Goal: Task Accomplishment & Management: Manage account settings

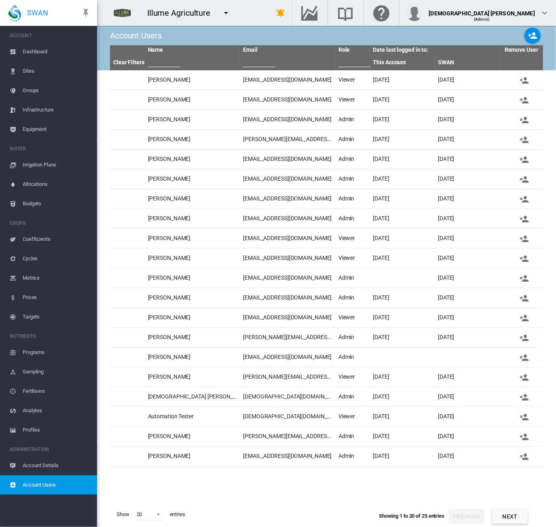
click at [230, 13] on md-icon "icon-menu-down" at bounding box center [226, 13] width 10 height 10
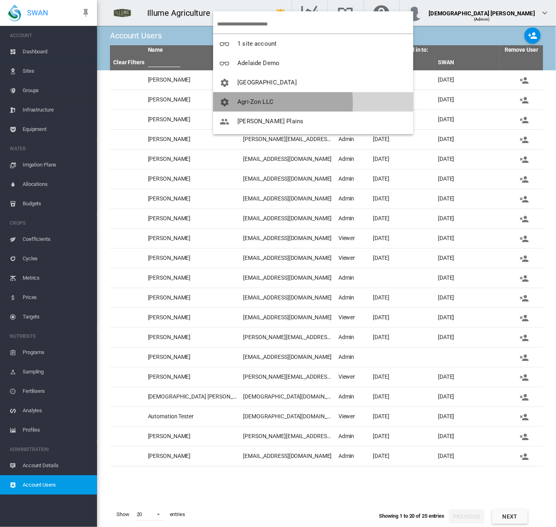
click at [234, 103] on span "button" at bounding box center [228, 101] width 18 height 7
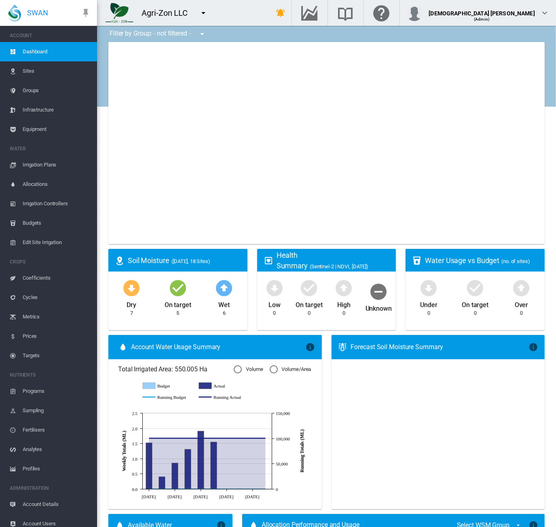
type input "**********"
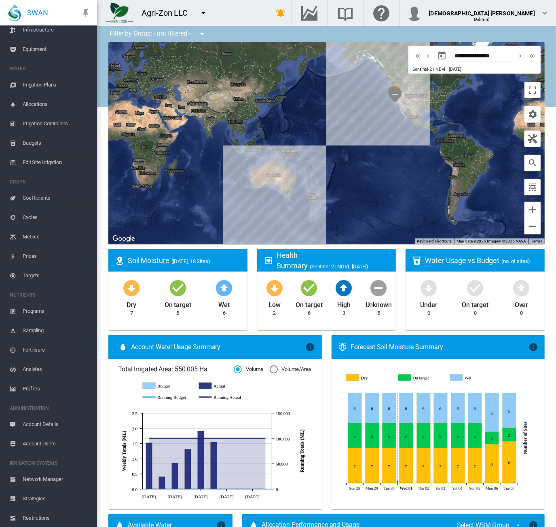
scroll to position [100, 0]
click at [56, 405] on span "Account Details" at bounding box center [57, 403] width 68 height 19
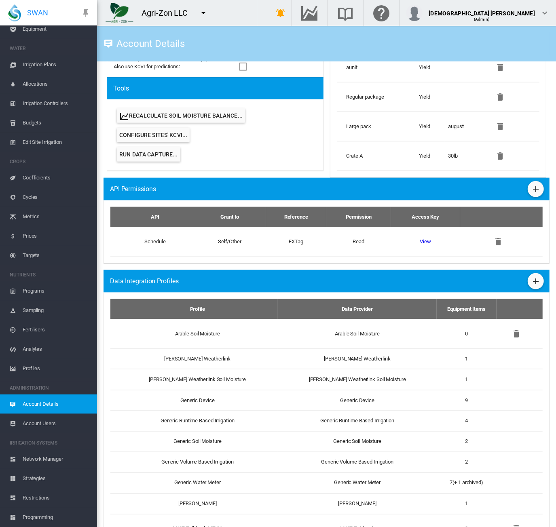
scroll to position [566, 0]
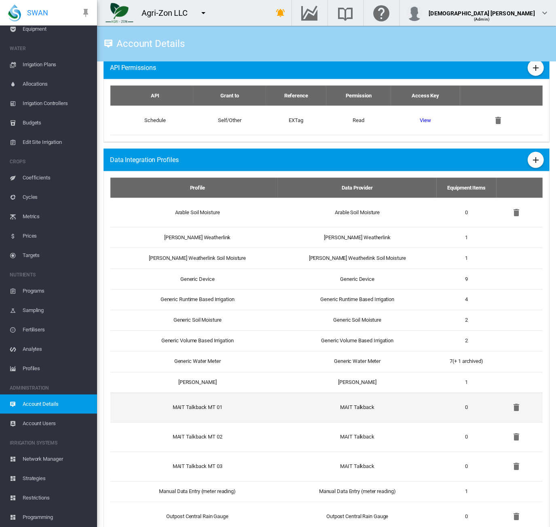
click at [364, 406] on td "MAIT Talkback" at bounding box center [357, 408] width 159 height 30
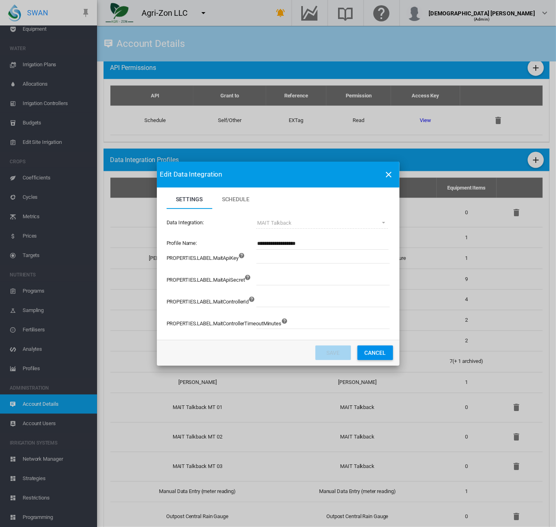
click at [381, 354] on button "Cancel" at bounding box center [375, 353] width 36 height 15
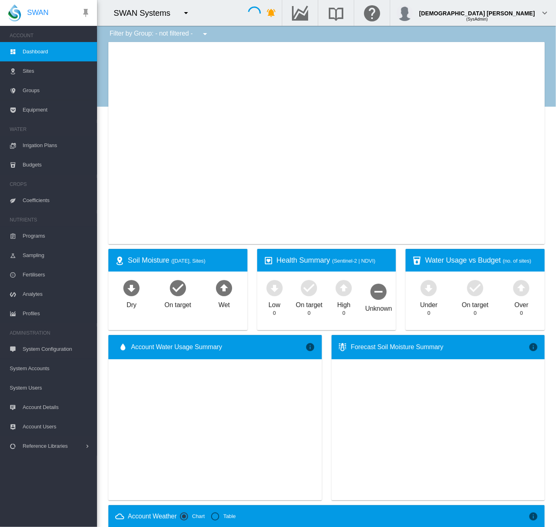
type input "**********"
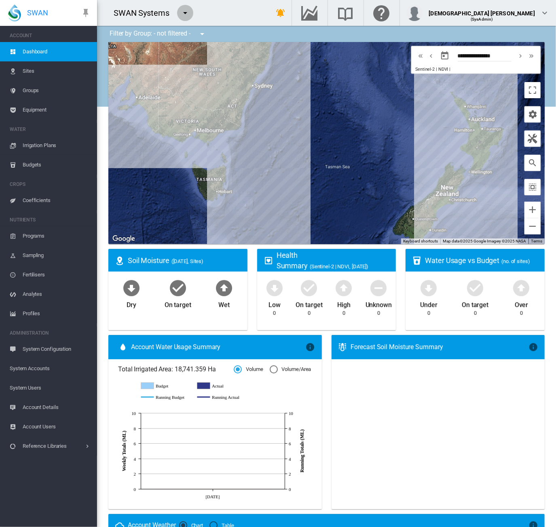
click at [184, 16] on md-icon "icon-menu-down" at bounding box center [185, 13] width 10 height 10
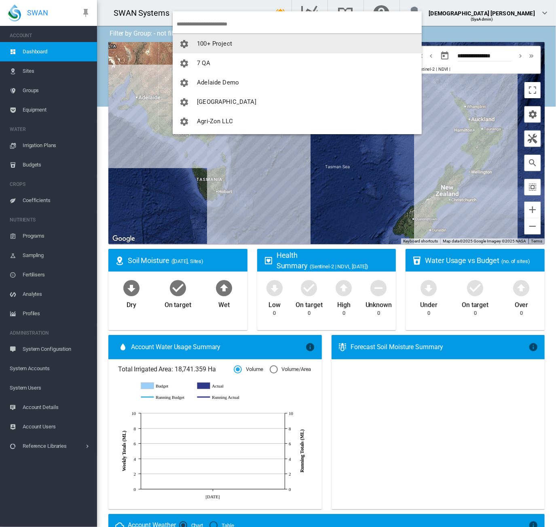
click at [212, 24] on input "search" at bounding box center [299, 24] width 245 height 19
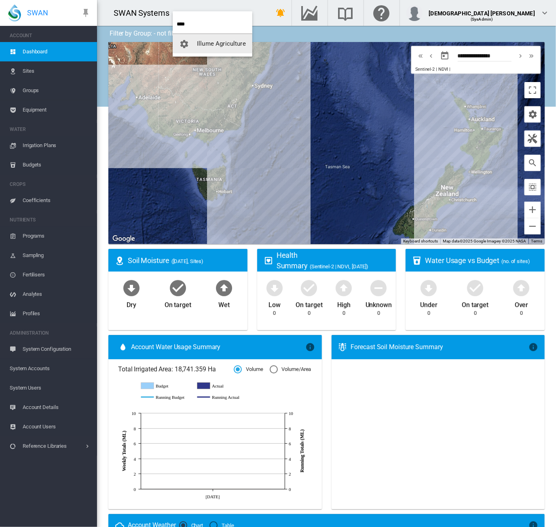
type input "****"
click at [212, 42] on span "Illume Agriculture" at bounding box center [221, 43] width 49 height 7
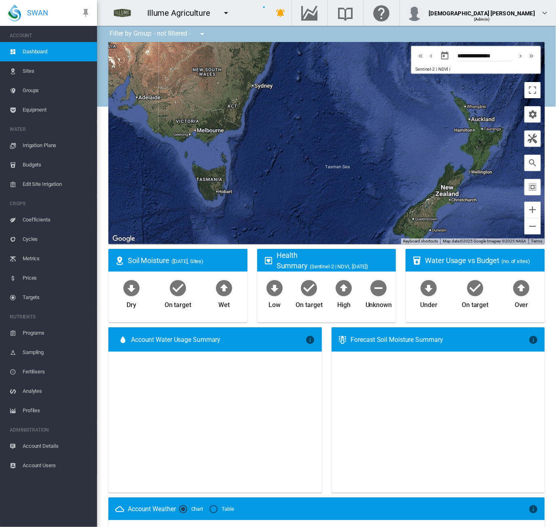
type input "**********"
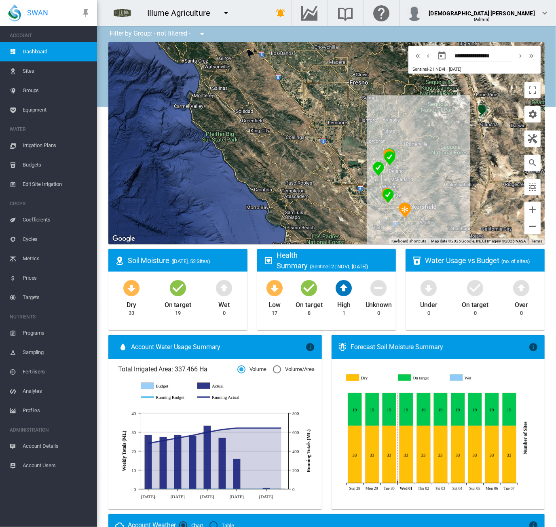
click at [44, 114] on span "Equipment" at bounding box center [57, 109] width 68 height 19
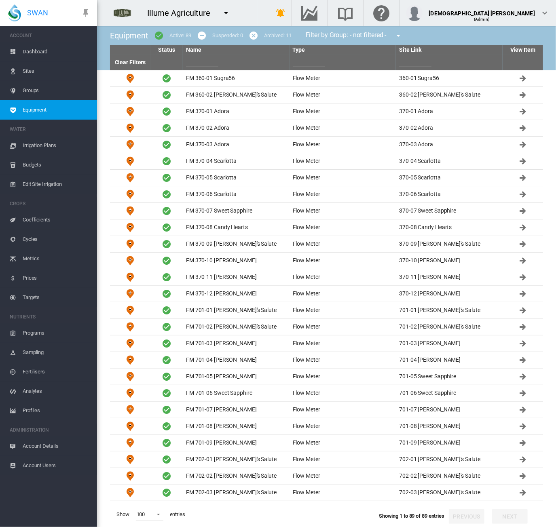
click at [302, 63] on input "text" at bounding box center [309, 61] width 32 height 12
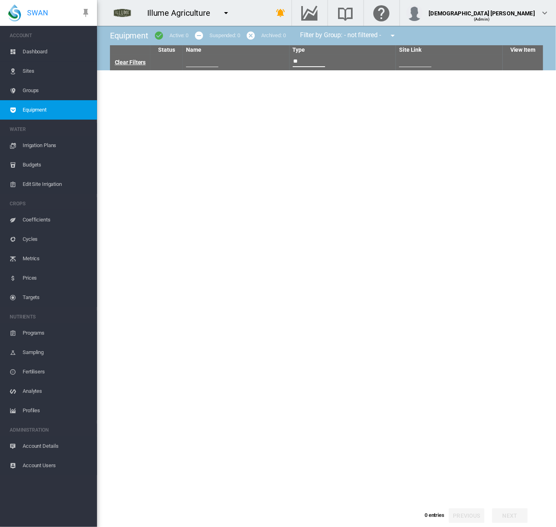
type input "**"
click at [132, 63] on link "Clear Filters" at bounding box center [130, 62] width 31 height 6
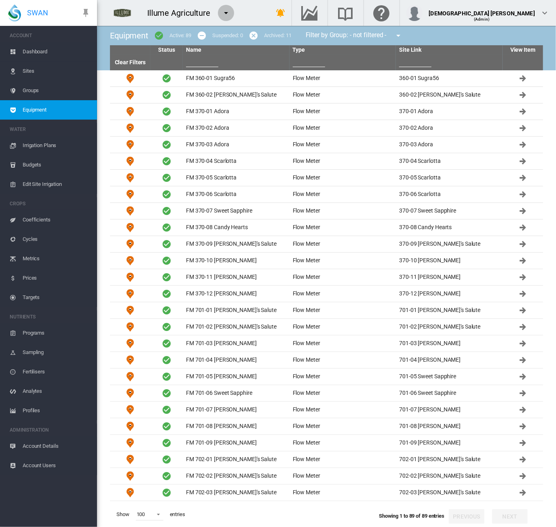
click at [226, 10] on md-icon "icon-menu-down" at bounding box center [226, 13] width 10 height 10
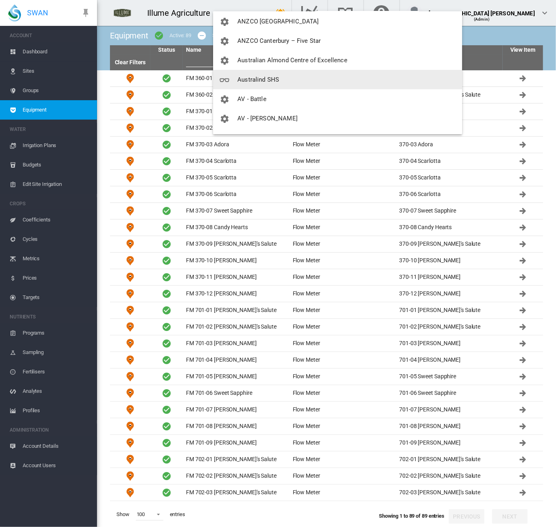
scroll to position [81, 0]
click at [287, 78] on button "[PERSON_NAME] Plains" at bounding box center [337, 79] width 249 height 19
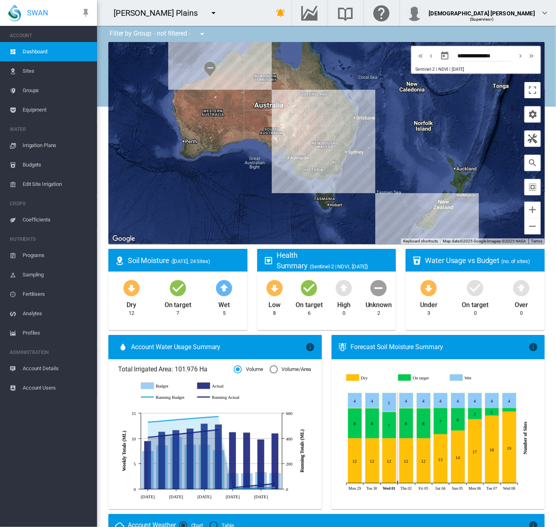
click at [42, 109] on span "Equipment" at bounding box center [57, 109] width 68 height 19
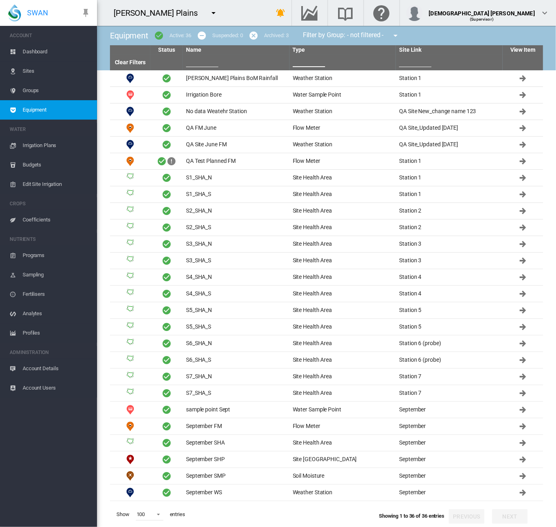
click at [307, 65] on input "text" at bounding box center [309, 61] width 32 height 12
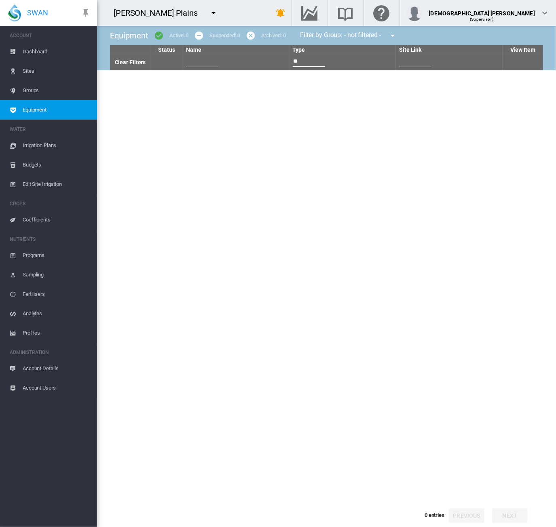
drag, startPoint x: 299, startPoint y: 63, endPoint x: 276, endPoint y: 63, distance: 22.6
click at [276, 63] on tr "Clear Filters **" at bounding box center [326, 62] width 433 height 15
type input "***"
click at [38, 70] on span "Sites" at bounding box center [57, 70] width 68 height 19
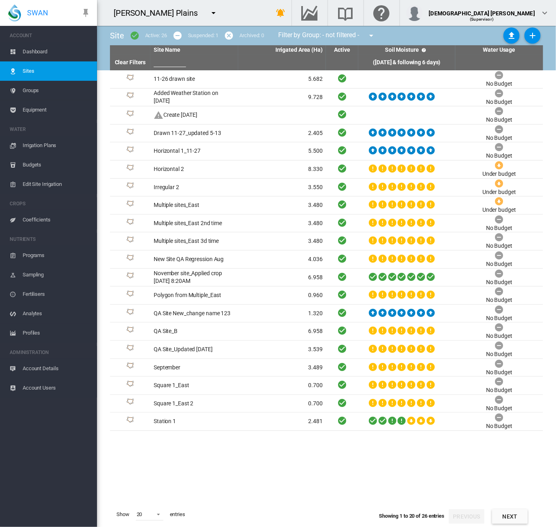
drag, startPoint x: 516, startPoint y: 515, endPoint x: 507, endPoint y: 502, distance: 15.5
click at [516, 516] on button "Next" at bounding box center [510, 516] width 36 height 15
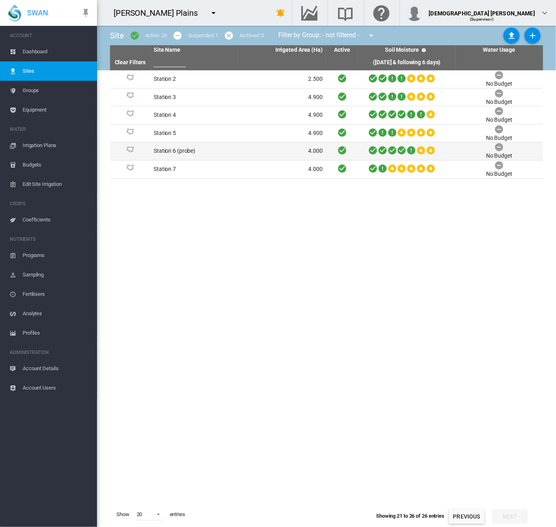
click at [188, 151] on td "Station 6 (probe)" at bounding box center [194, 151] width 88 height 18
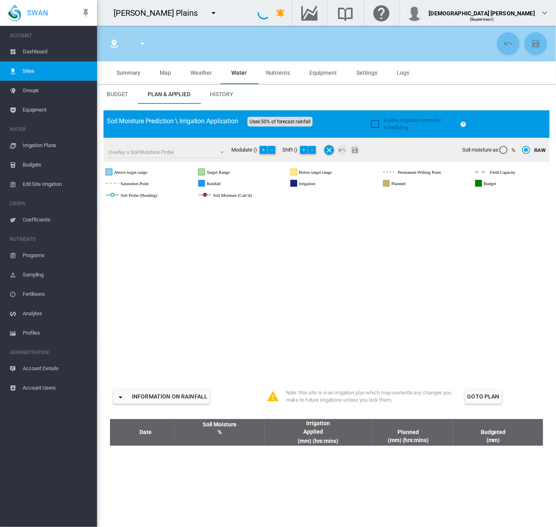
type input "**********"
type input "*****"
type input "*********"
type input "**"
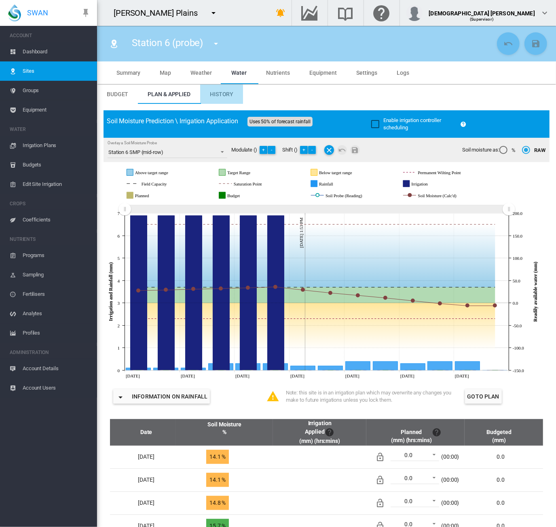
click at [217, 97] on span "History" at bounding box center [221, 94] width 23 height 6
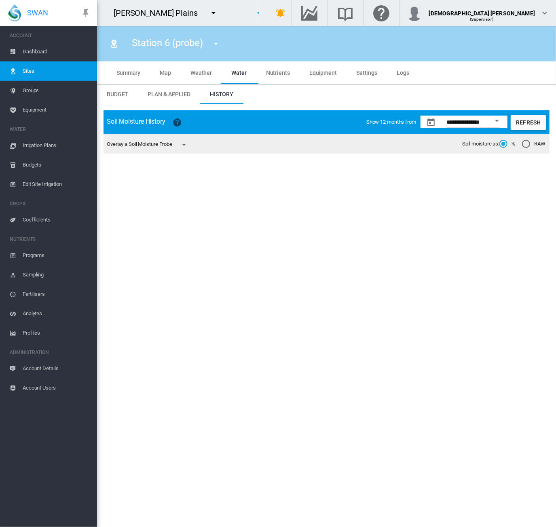
click at [188, 143] on md-icon "icon-menu-down" at bounding box center [184, 145] width 10 height 10
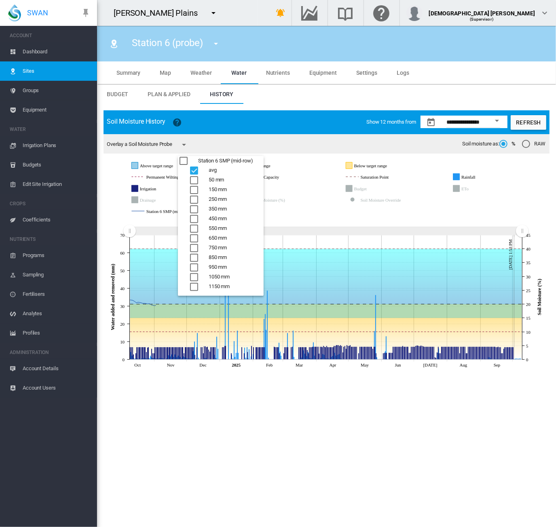
click at [176, 163] on md-backdrop at bounding box center [278, 263] width 556 height 527
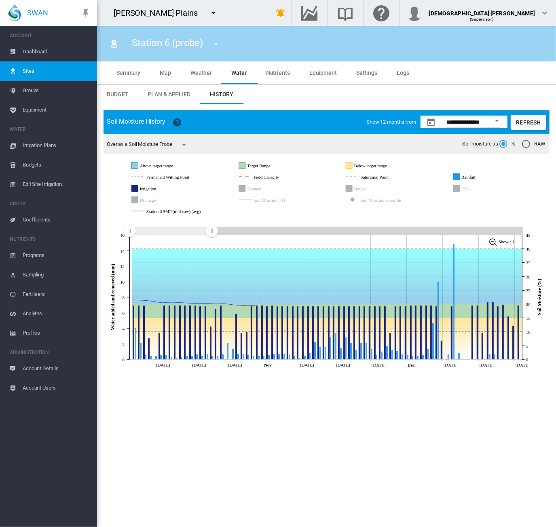
drag, startPoint x: 518, startPoint y: 231, endPoint x: 225, endPoint y: 266, distance: 295.6
click at [211, 267] on icon "JavaScript chart by amCharts 3.21.15 Oct 14 Oct 21 Oct 28 Nov Nov 11 Nov 18 Nov…" at bounding box center [326, 295] width 446 height 153
click at [288, 202] on rect "Soil Moisture (%)" at bounding box center [283, 199] width 63 height 7
click at [188, 147] on md-icon "icon-menu-down" at bounding box center [184, 145] width 10 height 10
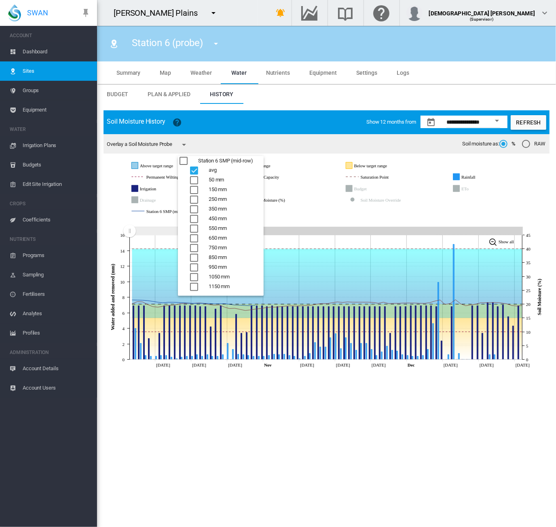
click at [190, 167] on div "avg" at bounding box center [194, 171] width 8 height 8
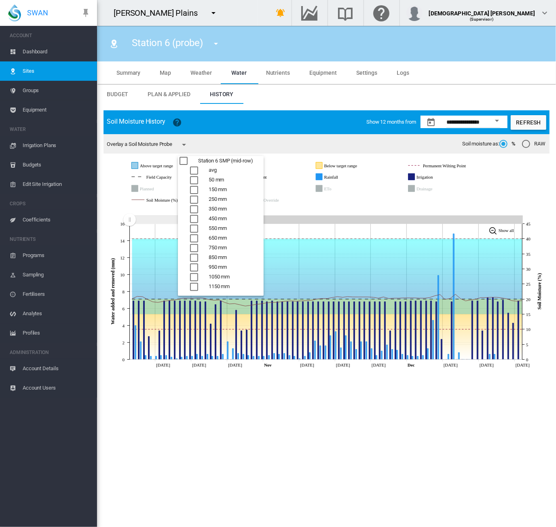
click at [302, 194] on md-backdrop at bounding box center [278, 263] width 556 height 527
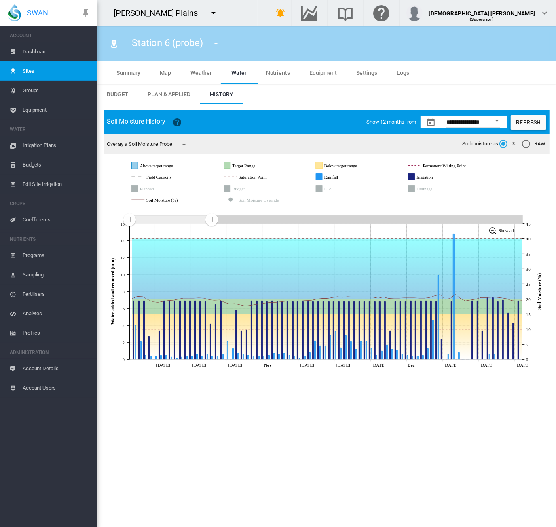
click at [189, 142] on md-icon "icon-menu-down" at bounding box center [184, 145] width 10 height 10
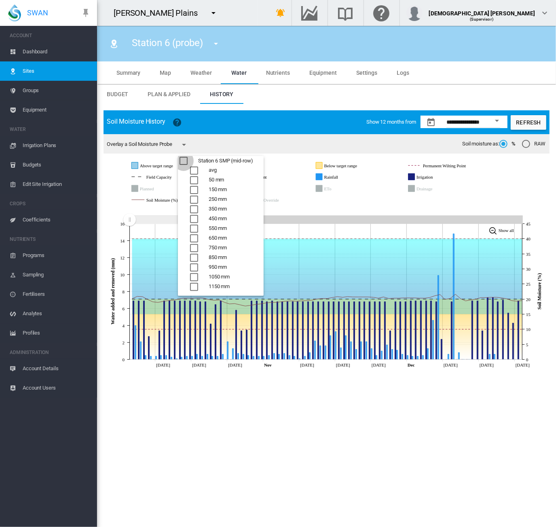
click at [181, 162] on div "Station 6 SMP (mid-row)" at bounding box center [183, 161] width 8 height 8
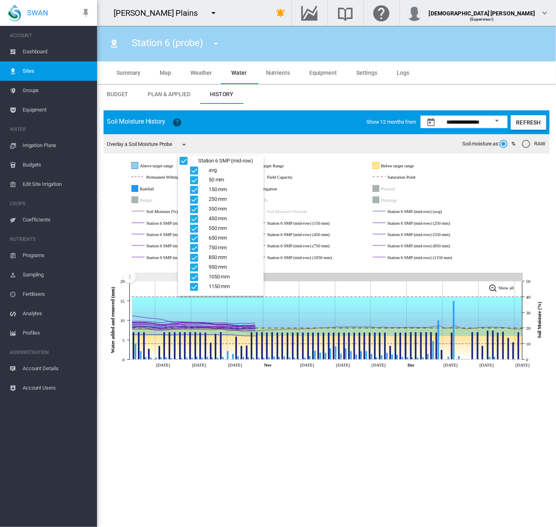
click at [488, 249] on md-backdrop at bounding box center [278, 263] width 556 height 527
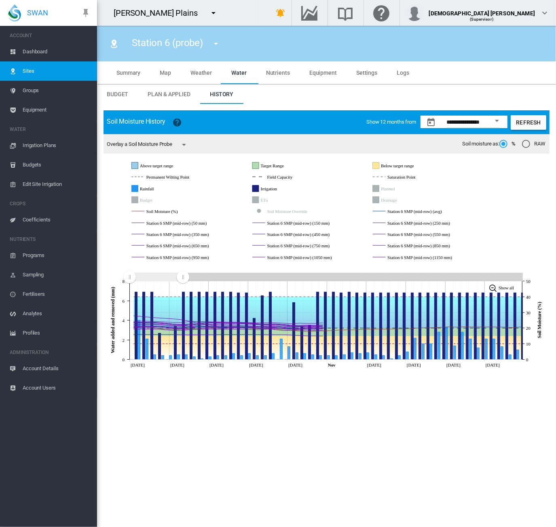
drag, startPoint x: 213, startPoint y: 277, endPoint x: 183, endPoint y: 278, distance: 30.7
click at [183, 278] on rect "Zoom chart using cursor arrows" at bounding box center [183, 278] width 10 height 8
click at [257, 188] on icon "Irrigation" at bounding box center [256, 189] width 6 height 6
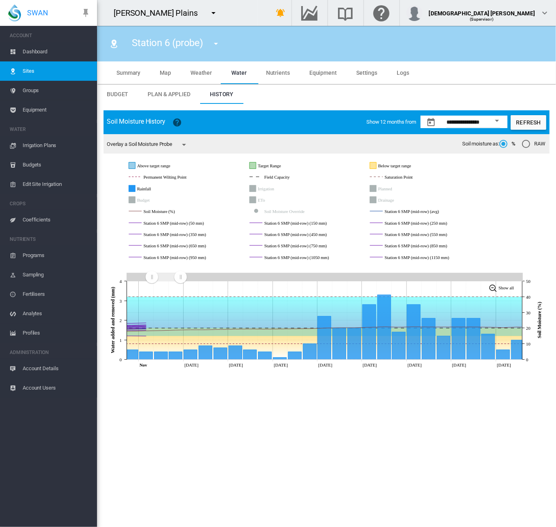
drag, startPoint x: 132, startPoint y: 280, endPoint x: 152, endPoint y: 279, distance: 19.4
click at [152, 279] on g "Zoom chart using cursor arrows" at bounding box center [152, 277] width 14 height 14
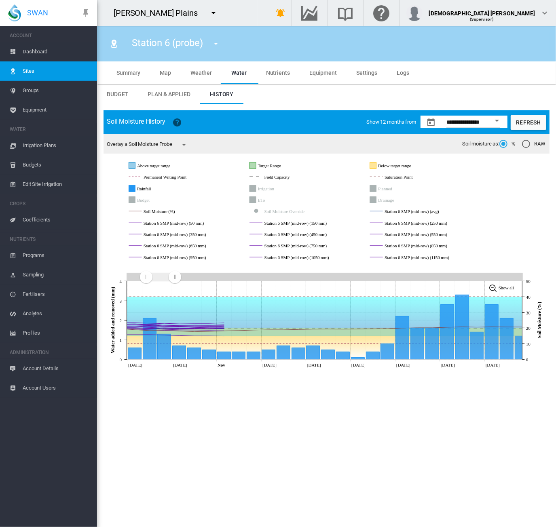
drag, startPoint x: 166, startPoint y: 280, endPoint x: 160, endPoint y: 280, distance: 6.1
click at [160, 280] on rect "Zoom chart using cursor arrows" at bounding box center [160, 277] width 29 height 8
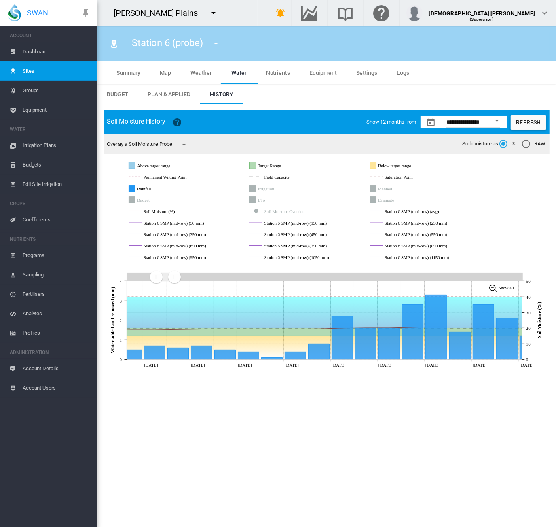
drag, startPoint x: 149, startPoint y: 280, endPoint x: 158, endPoint y: 280, distance: 8.9
click at [156, 280] on rect "Zoom chart using cursor arrows" at bounding box center [157, 278] width 10 height 8
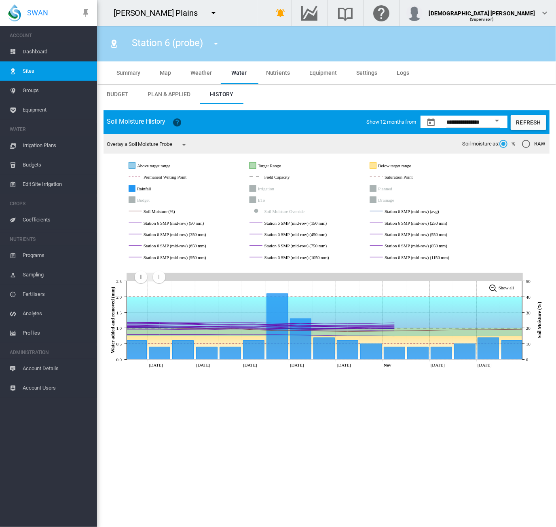
drag, startPoint x: 165, startPoint y: 279, endPoint x: 150, endPoint y: 280, distance: 15.4
click at [150, 280] on rect "Zoom chart using cursor arrows" at bounding box center [150, 277] width 18 height 8
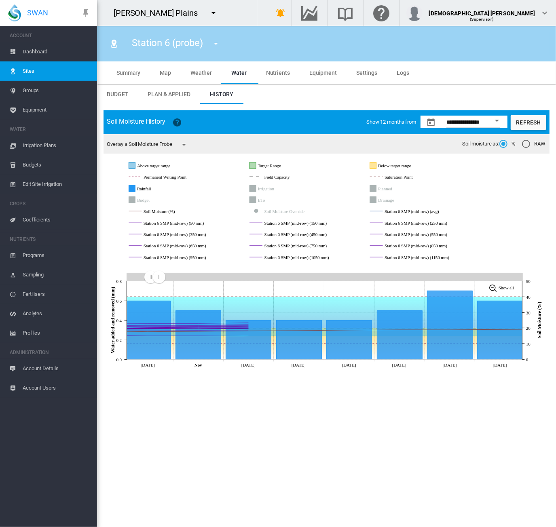
drag, startPoint x: 146, startPoint y: 280, endPoint x: 150, endPoint y: 281, distance: 4.9
click at [150, 281] on rect "Zoom chart using cursor arrows" at bounding box center [151, 278] width 10 height 8
click at [146, 187] on rect "Rainfall" at bounding box center [155, 188] width 40 height 7
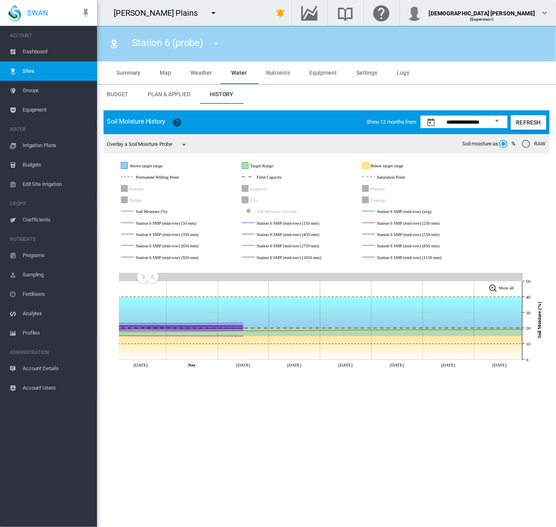
click at [192, 234] on rect "Station 6 SMP (mid-row) (350 mm)" at bounding box center [185, 234] width 103 height 7
click at [198, 243] on rect "Station 6 SMP (mid-row) (650 mm)" at bounding box center [185, 245] width 103 height 7
click at [200, 257] on rect "Station 6 SMP (mid-row) (950 mm)" at bounding box center [185, 257] width 103 height 7
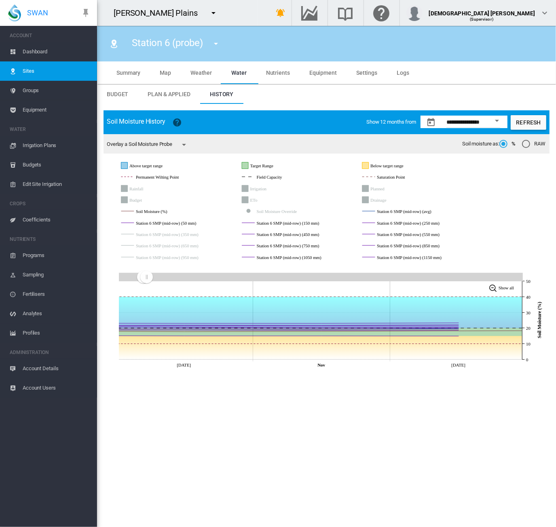
drag, startPoint x: 151, startPoint y: 280, endPoint x: 146, endPoint y: 279, distance: 4.9
click at [146, 279] on rect "Zoom chart using cursor arrows" at bounding box center [147, 278] width 10 height 8
click at [135, 187] on rect "Rainfall" at bounding box center [147, 188] width 40 height 7
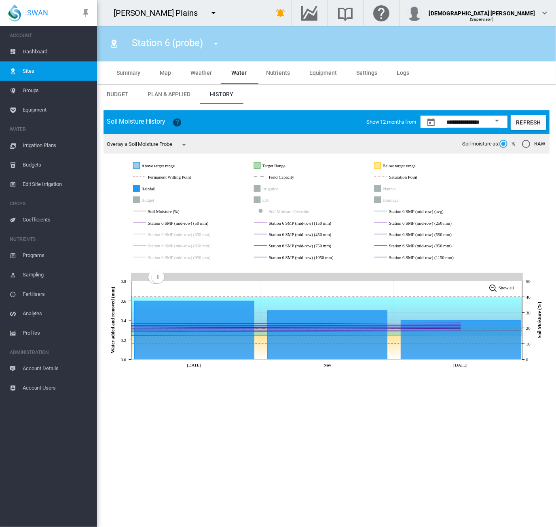
click at [205, 16] on button "button" at bounding box center [213, 13] width 16 height 16
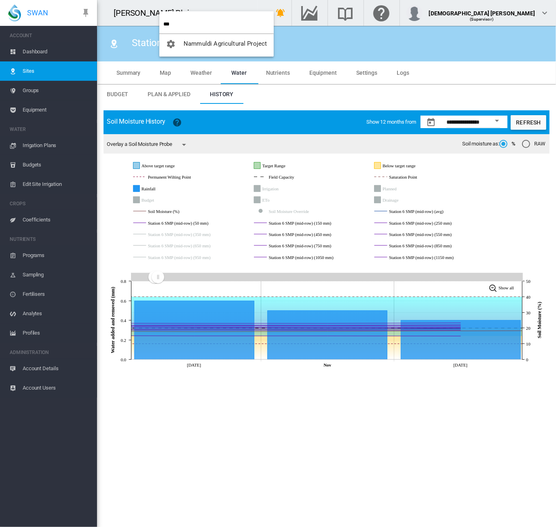
type input "***"
click at [213, 47] on button "Nammuldi Agricultural Project" at bounding box center [216, 43] width 114 height 19
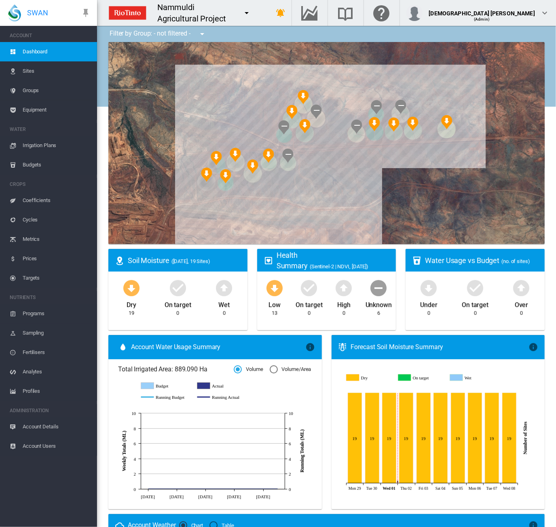
click at [30, 65] on span "Sites" at bounding box center [57, 70] width 68 height 19
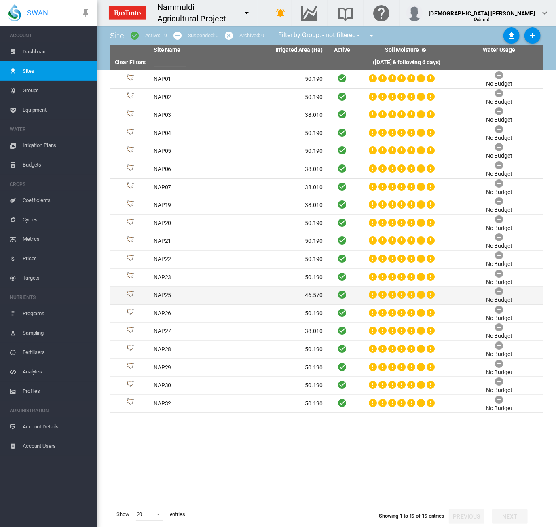
click at [164, 295] on td "NAP25" at bounding box center [194, 296] width 88 height 18
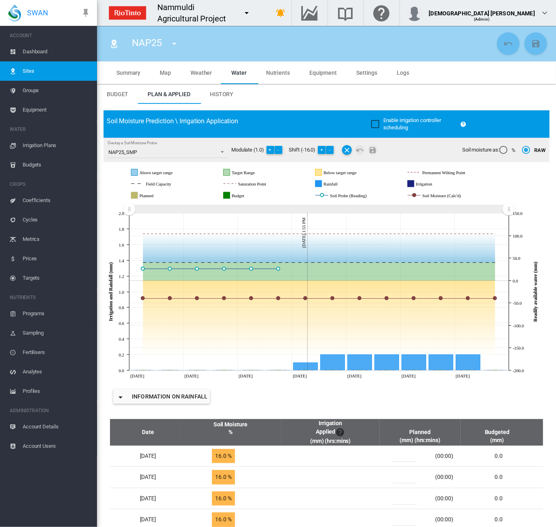
click at [221, 97] on span "History" at bounding box center [221, 94] width 23 height 6
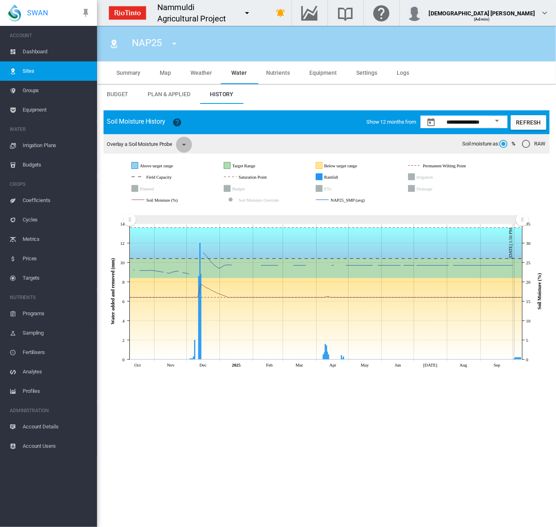
click at [186, 147] on md-icon "icon-menu-down" at bounding box center [184, 145] width 10 height 10
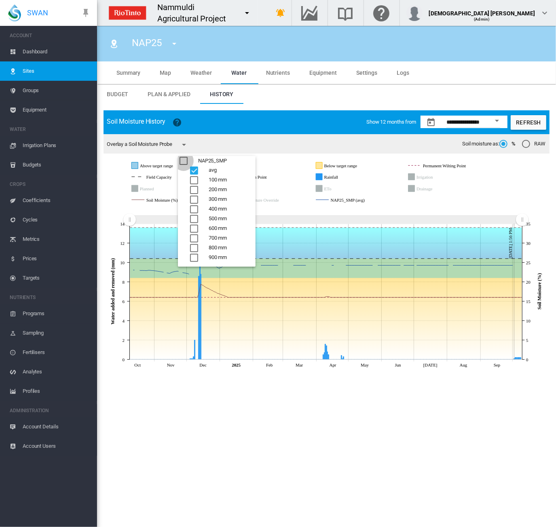
click at [181, 163] on div "NAP25_SMP" at bounding box center [183, 161] width 8 height 8
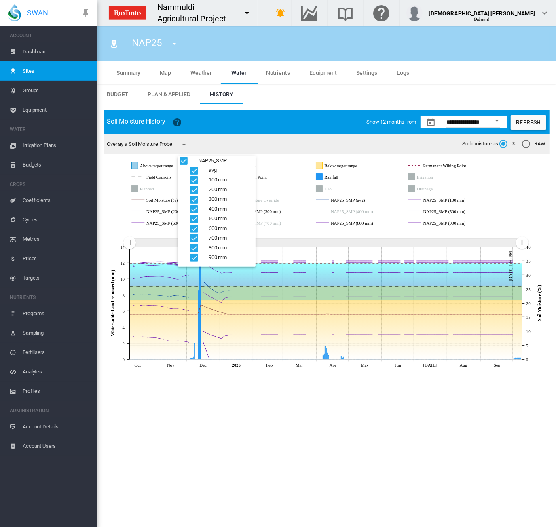
click at [137, 243] on md-backdrop at bounding box center [278, 263] width 556 height 527
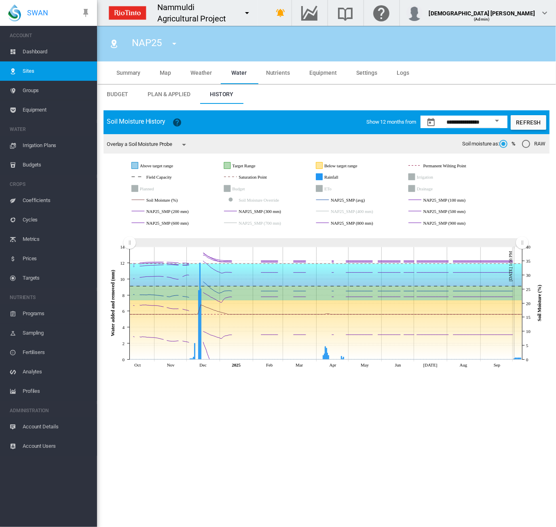
click at [131, 243] on rect "Zoom chart using cursor arrows" at bounding box center [130, 243] width 10 height 8
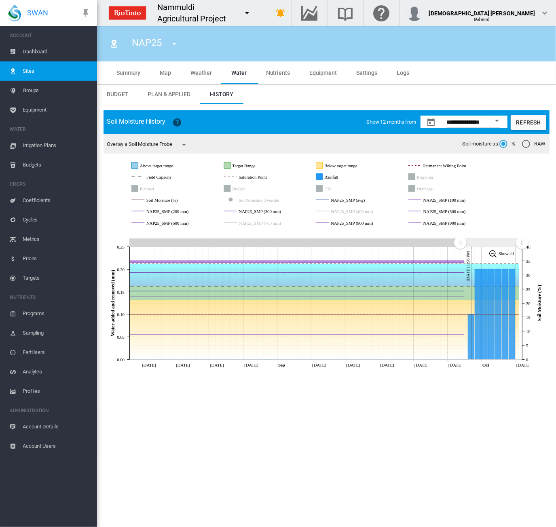
drag, startPoint x: 131, startPoint y: 243, endPoint x: 460, endPoint y: 242, distance: 329.0
click at [460, 242] on rect "Zoom chart using cursor arrows" at bounding box center [461, 243] width 10 height 8
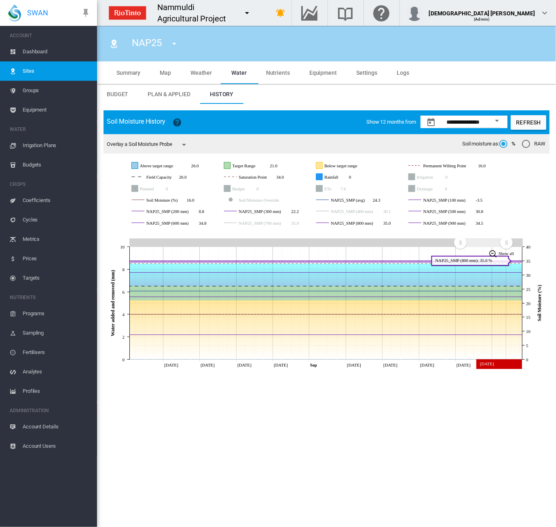
drag, startPoint x: 523, startPoint y: 247, endPoint x: 506, endPoint y: 248, distance: 17.4
click at [506, 248] on icon "JavaScript chart by amCharts 3.21.15 Aug 17 Aug 21 Aug 25 Aug 29 Sep Sep 06 Sep…" at bounding box center [326, 300] width 446 height 141
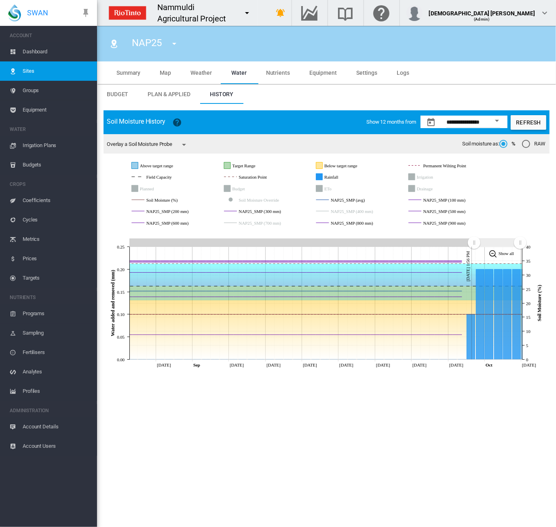
drag, startPoint x: 477, startPoint y: 246, endPoint x: 491, endPoint y: 244, distance: 13.9
click at [491, 244] on rect "Zoom chart using cursor arrows" at bounding box center [497, 243] width 46 height 8
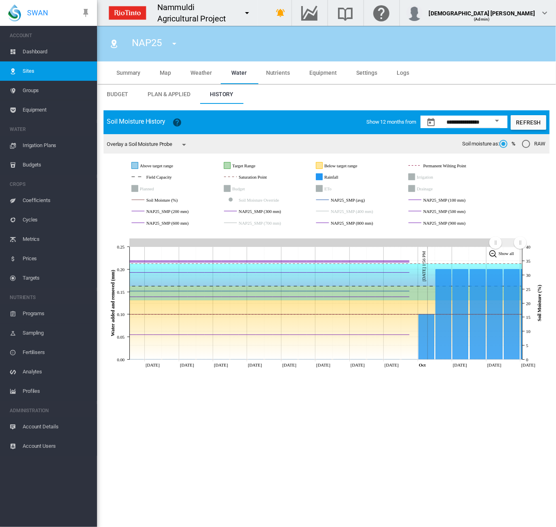
drag, startPoint x: 475, startPoint y: 243, endPoint x: 495, endPoint y: 243, distance: 19.8
click at [495, 243] on rect "Zoom chart using cursor arrows" at bounding box center [496, 243] width 10 height 8
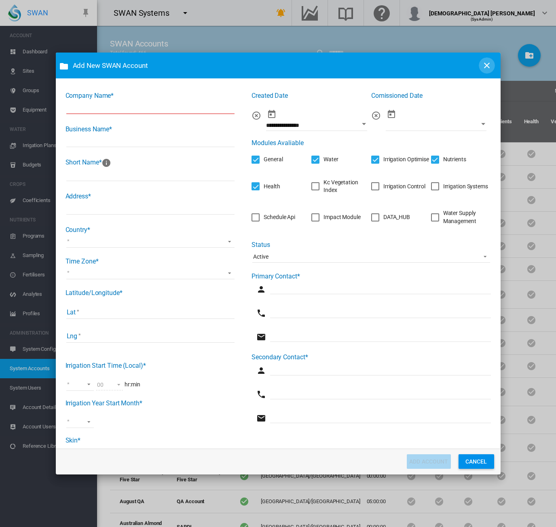
click at [482, 65] on md-icon "icon-close" at bounding box center [487, 66] width 10 height 10
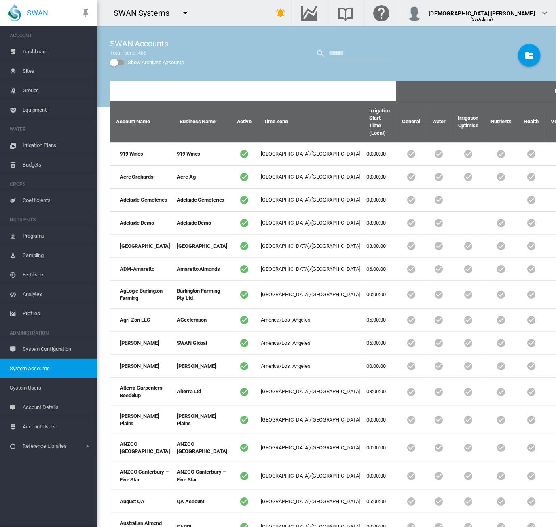
click at [183, 13] on md-icon "icon-menu-down" at bounding box center [185, 13] width 10 height 10
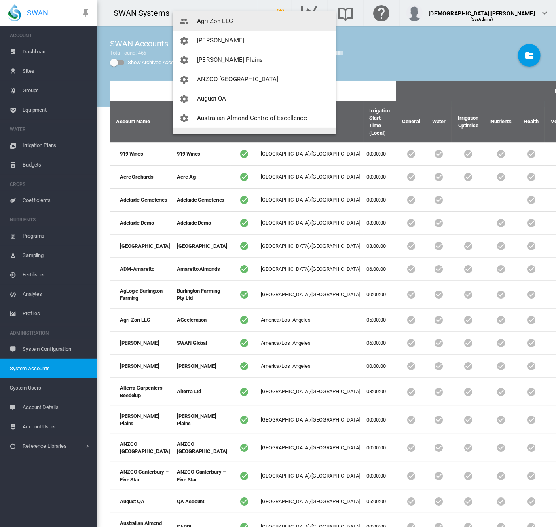
scroll to position [133, 0]
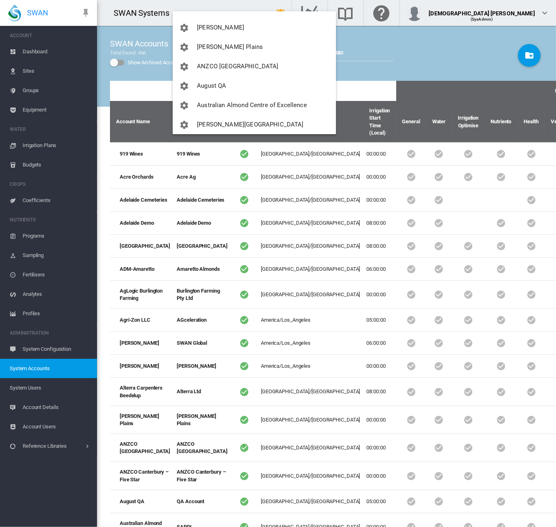
click at [43, 388] on md-backdrop at bounding box center [278, 263] width 556 height 527
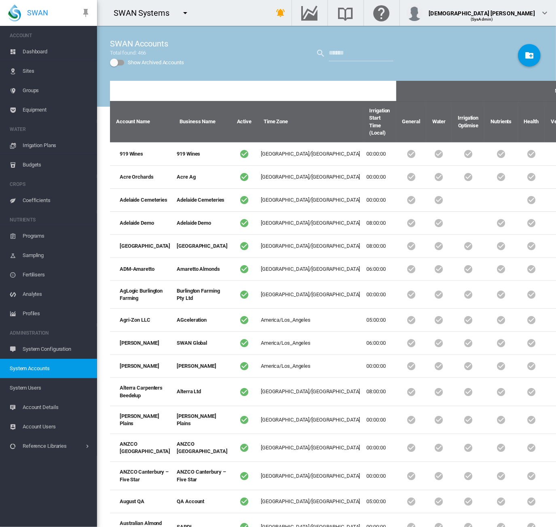
click at [39, 388] on span "System Users" at bounding box center [50, 387] width 81 height 19
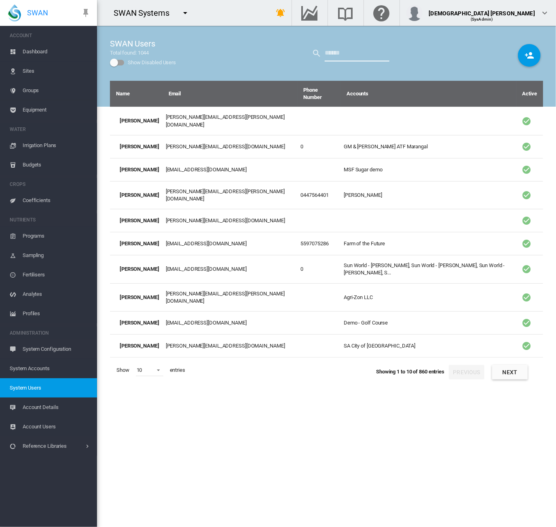
click at [335, 55] on input "text" at bounding box center [357, 53] width 65 height 16
type input "****"
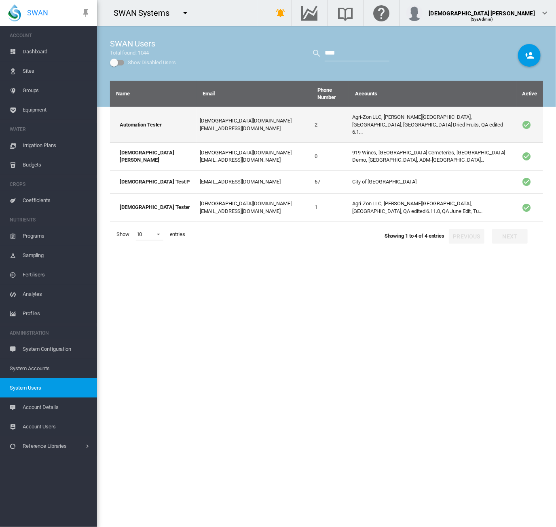
click at [349, 115] on td "Agri-Zon LLC, [PERSON_NAME][GEOGRAPHIC_DATA], [GEOGRAPHIC_DATA], [GEOGRAPHIC_DA…" at bounding box center [432, 125] width 167 height 36
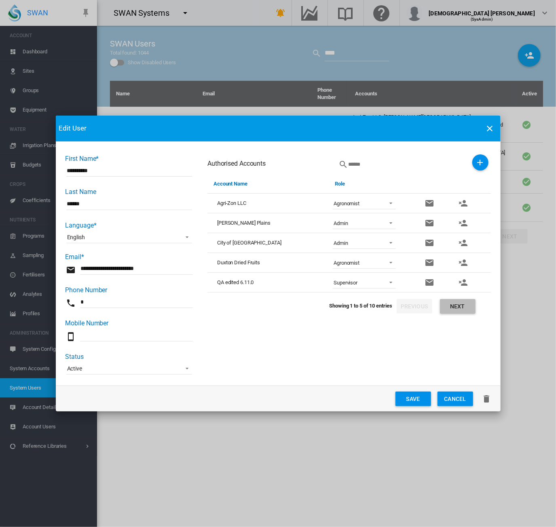
click at [466, 306] on button "Next" at bounding box center [458, 306] width 36 height 15
click at [425, 307] on button "Previous" at bounding box center [414, 306] width 36 height 15
click at [482, 159] on md-icon "icon-plus" at bounding box center [480, 163] width 10 height 10
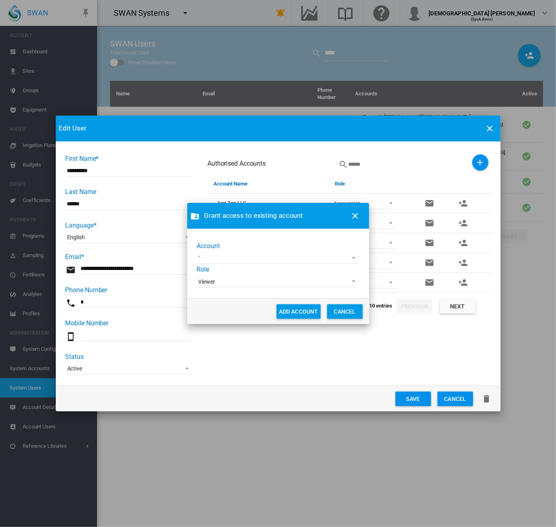
click at [294, 271] on div "Account 919 Wines Acre Orchards [GEOGRAPHIC_DATA] Cemeteries [GEOGRAPHIC_DATA] …" at bounding box center [278, 265] width 162 height 47
click at [298, 265] on div "Account 919 Wines Acre Orchards [GEOGRAPHIC_DATA] Cemeteries [GEOGRAPHIC_DATA] …" at bounding box center [278, 265] width 162 height 47
click at [299, 257] on md-select "919 Wines Acre Orchards [GEOGRAPHIC_DATA] Cemeteries [GEOGRAPHIC_DATA] Demo [GE…" at bounding box center [278, 258] width 161 height 12
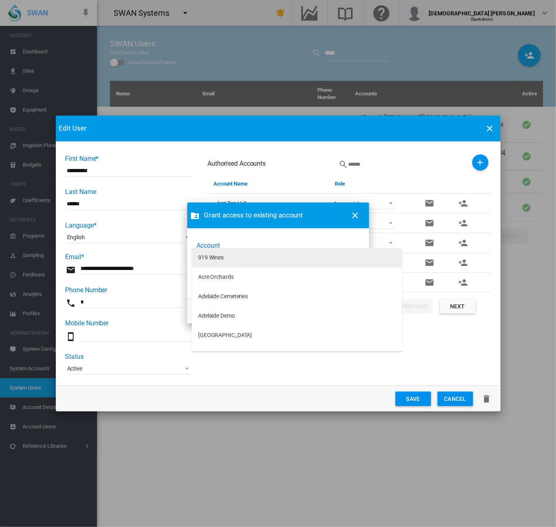
type md-option "[object Object]"
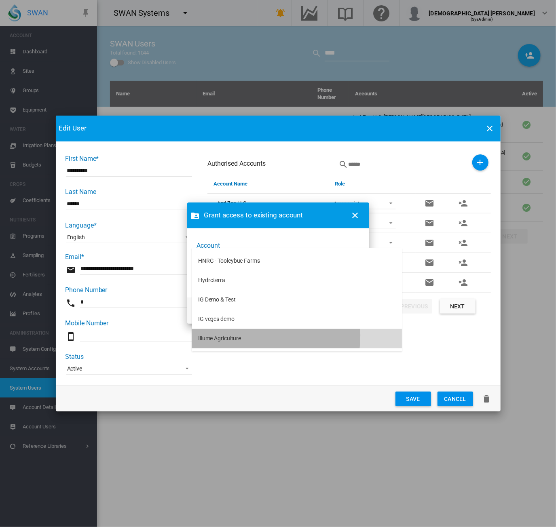
click at [245, 335] on md-option "Illume Agriculture" at bounding box center [297, 338] width 210 height 19
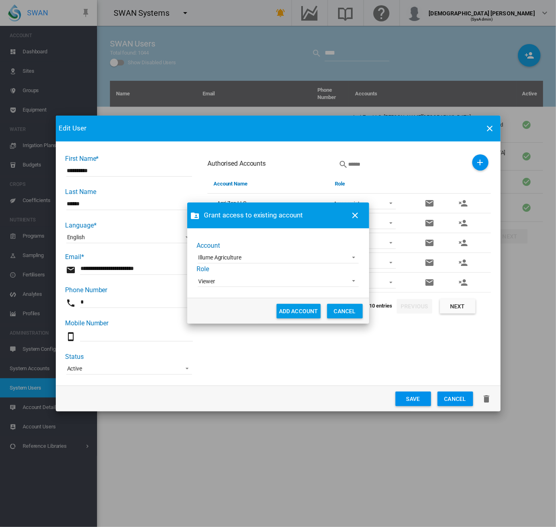
click at [250, 278] on span "Viewer" at bounding box center [271, 282] width 146 height 8
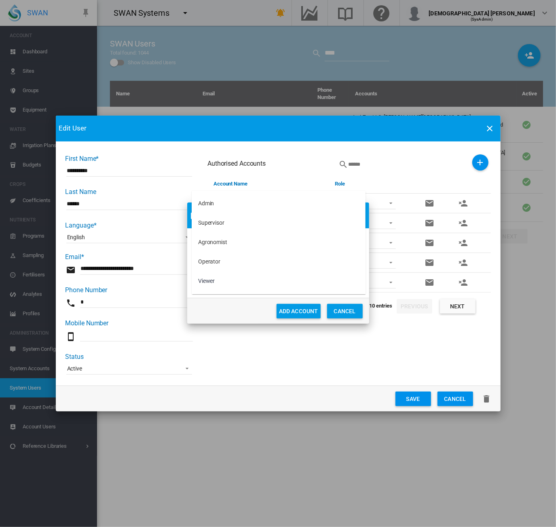
click at [232, 314] on md-backdrop at bounding box center [278, 263] width 556 height 527
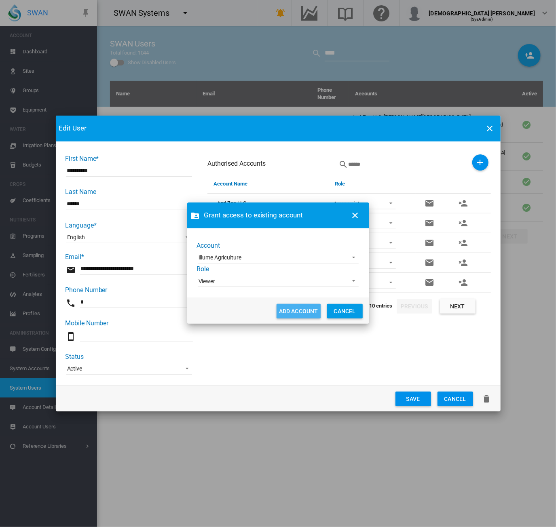
click at [287, 310] on button "ADD ACCOUNT" at bounding box center [298, 311] width 44 height 15
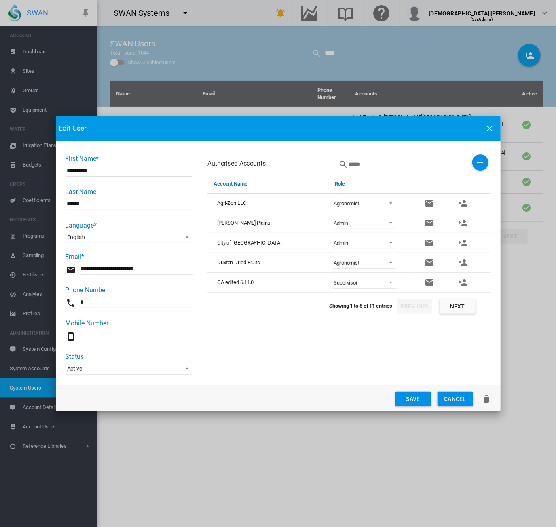
click at [466, 303] on button "Next" at bounding box center [458, 306] width 36 height 15
click at [426, 308] on button "Previous" at bounding box center [414, 306] width 36 height 15
click at [481, 156] on button "Grant access to existing account" at bounding box center [480, 162] width 16 height 16
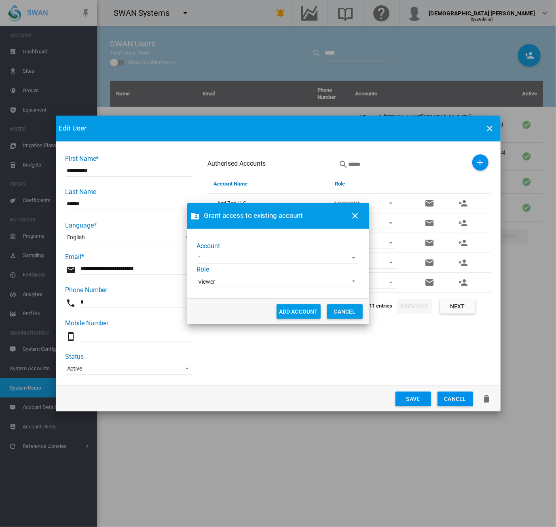
click at [291, 259] on md-select "919 Wines Acre Orchards [GEOGRAPHIC_DATA] Cemeteries [GEOGRAPHIC_DATA] Demo [GE…" at bounding box center [278, 258] width 161 height 12
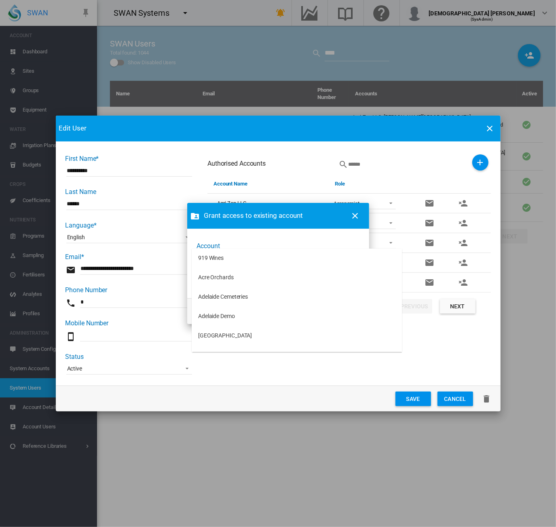
type md-option "[object Object]"
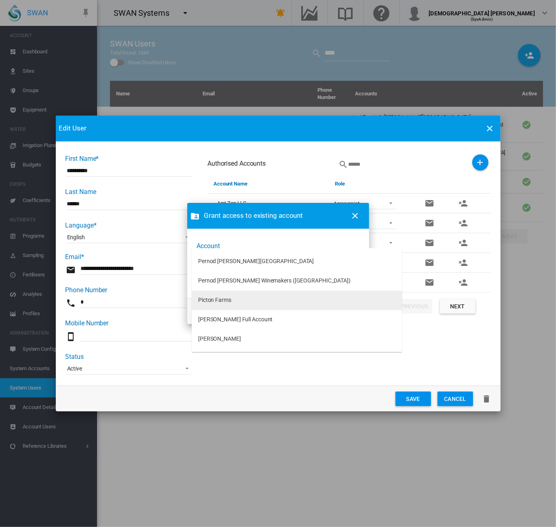
type md-option "[object Object]"
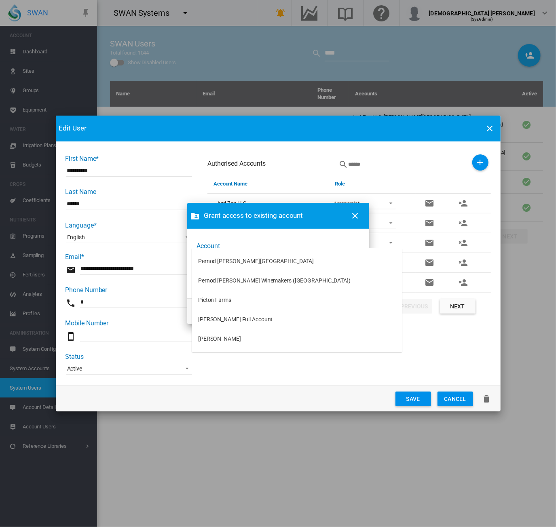
type md-option "[object Object]"
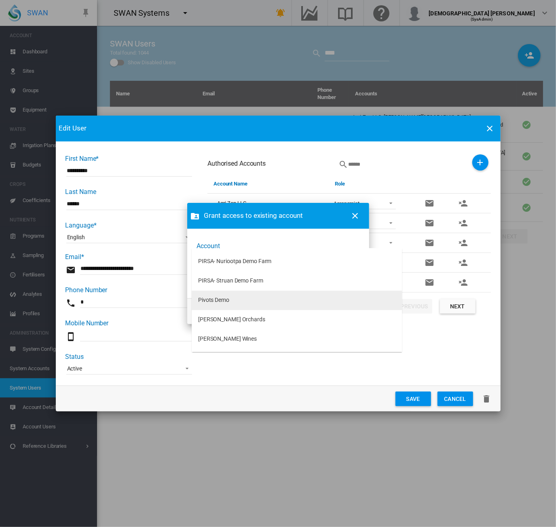
click at [296, 301] on md-option "Pivots Demo" at bounding box center [297, 300] width 210 height 19
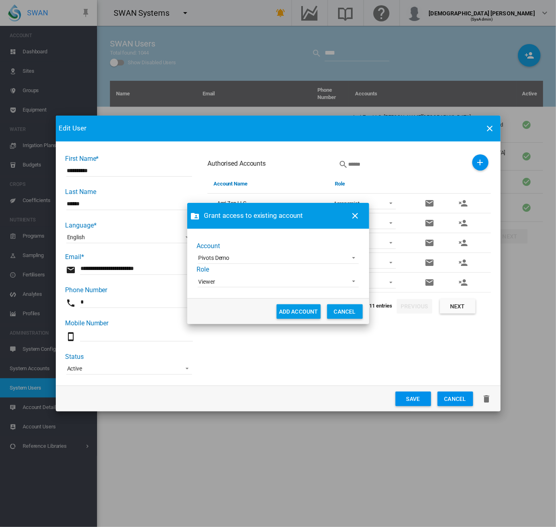
click at [250, 288] on md-input-container "Viewer Admin Supervisor Agronomist Operator Viewer" at bounding box center [278, 281] width 162 height 14
click at [250, 284] on span "Viewer" at bounding box center [271, 282] width 146 height 8
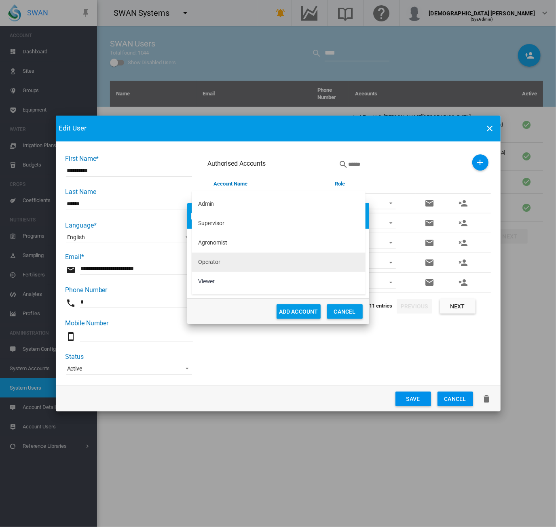
click at [251, 263] on md-option "Operator" at bounding box center [279, 262] width 174 height 19
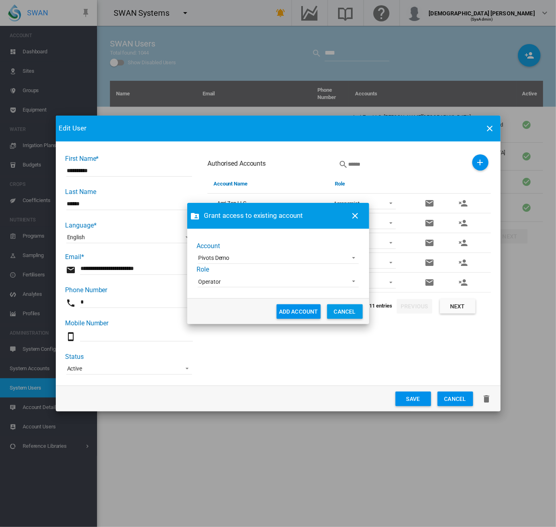
click at [291, 312] on button "ADD ACCOUNT" at bounding box center [298, 311] width 44 height 15
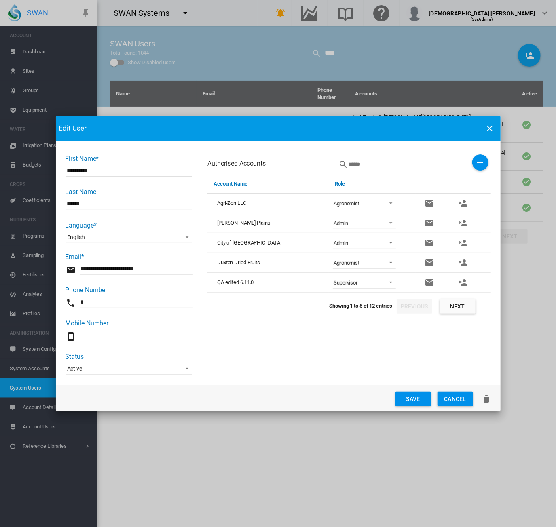
click at [411, 392] on button "Save" at bounding box center [413, 399] width 36 height 15
